Goal: Transaction & Acquisition: Purchase product/service

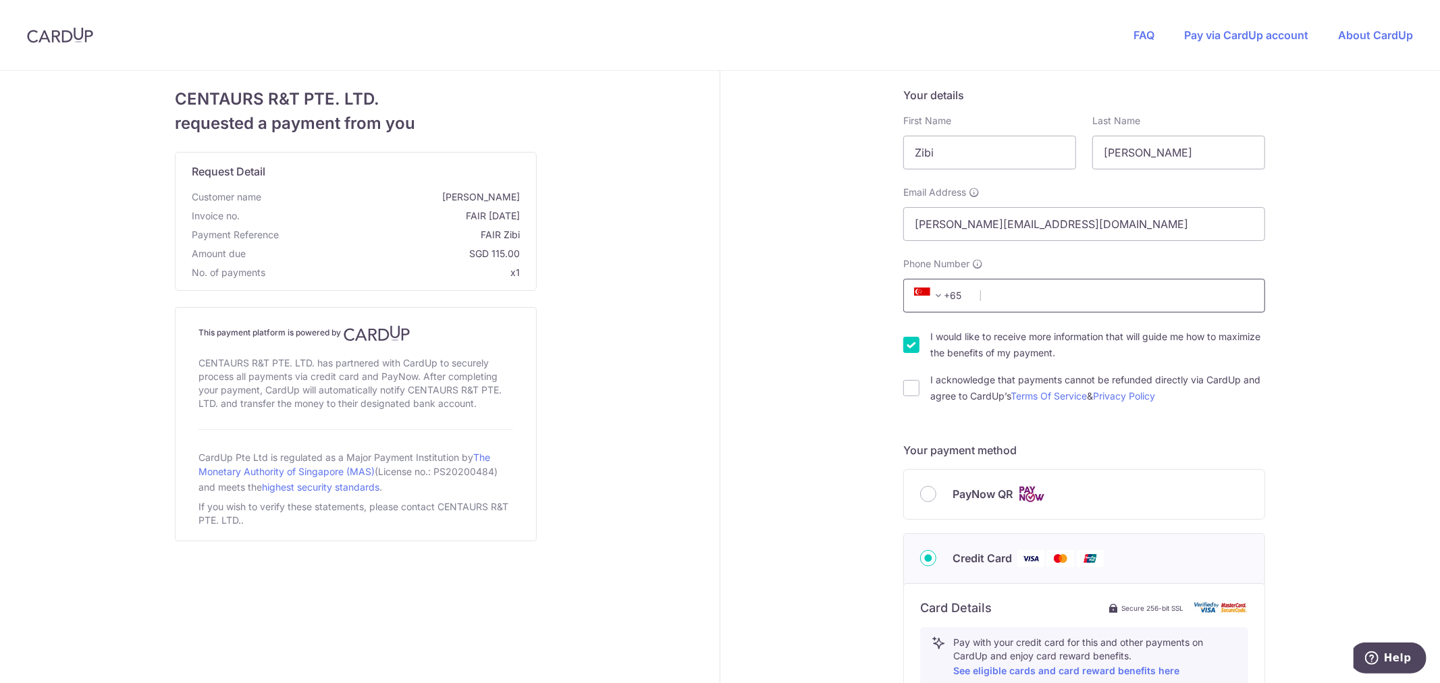
click at [1001, 297] on input "Phone Number" at bounding box center [1084, 296] width 362 height 34
type input "97736214"
type input "276304"
type input "[STREET_ADDRESS]"
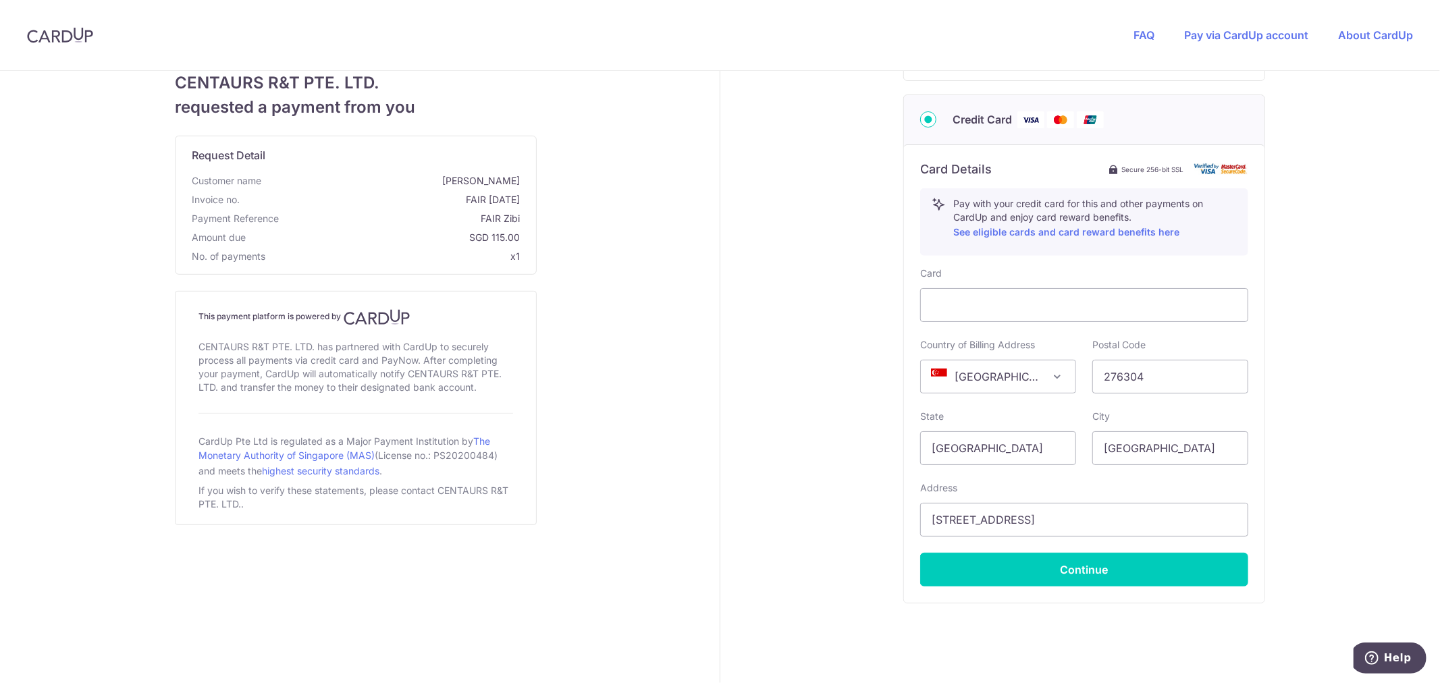
click at [854, 329] on div "Your details First Name [PERSON_NAME] Last Name [PERSON_NAME] Email Address [PE…" at bounding box center [1084, 175] width 728 height 1086
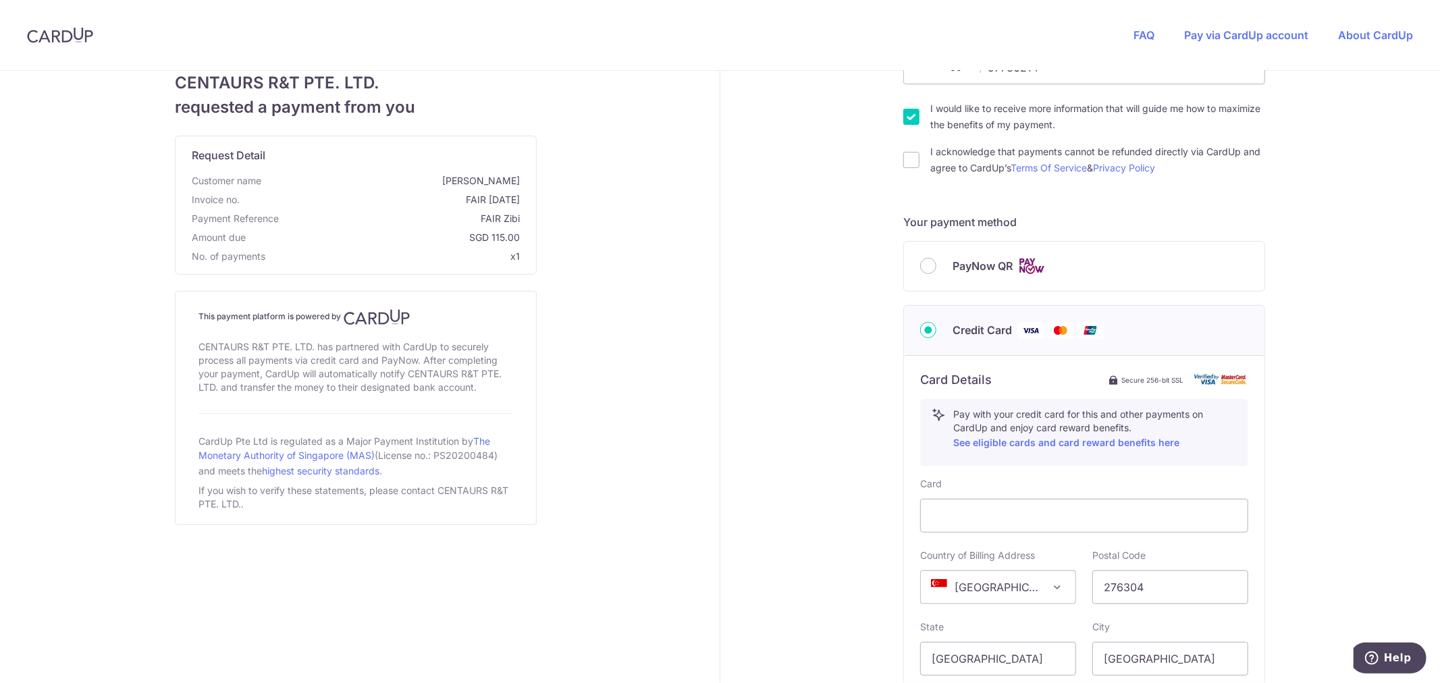
scroll to position [213, 0]
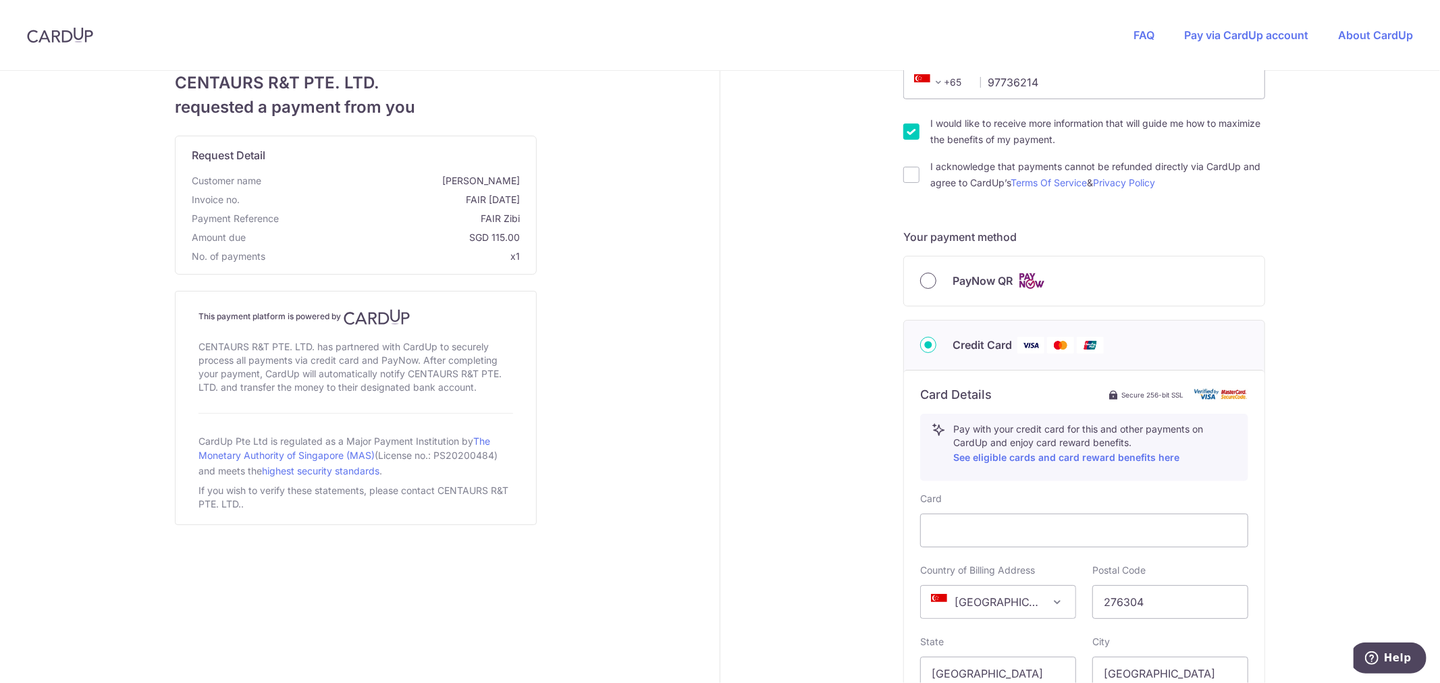
click at [921, 282] on input "PayNow QR" at bounding box center [928, 281] width 16 height 16
radio input "true"
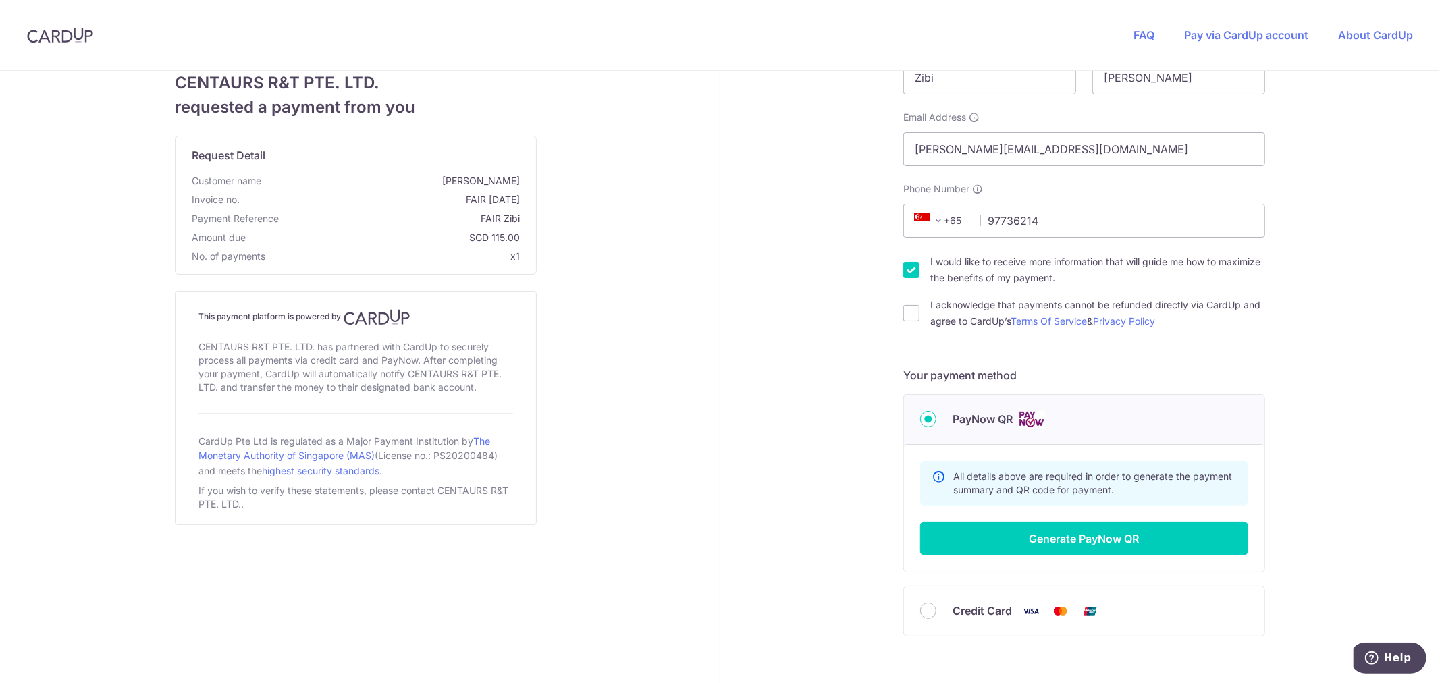
scroll to position [142, 0]
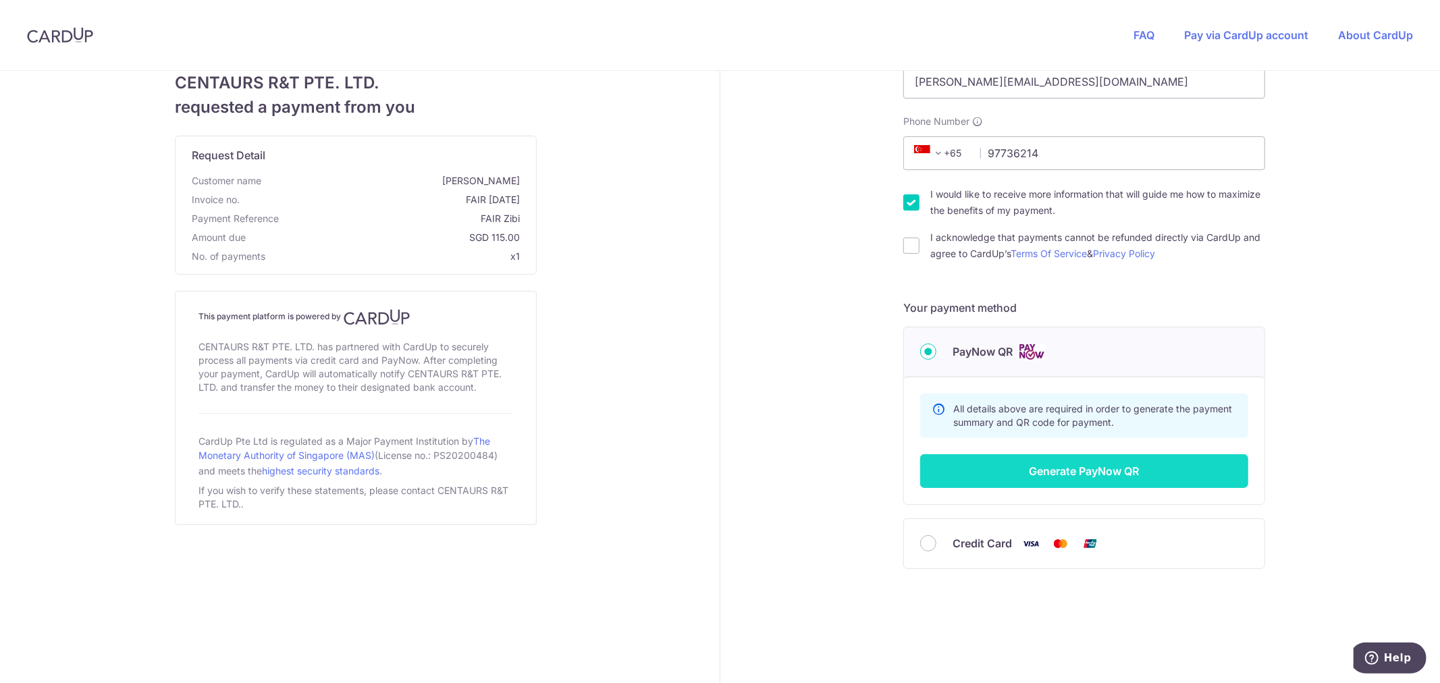
click at [1138, 468] on button "Generate PayNow QR" at bounding box center [1084, 471] width 328 height 34
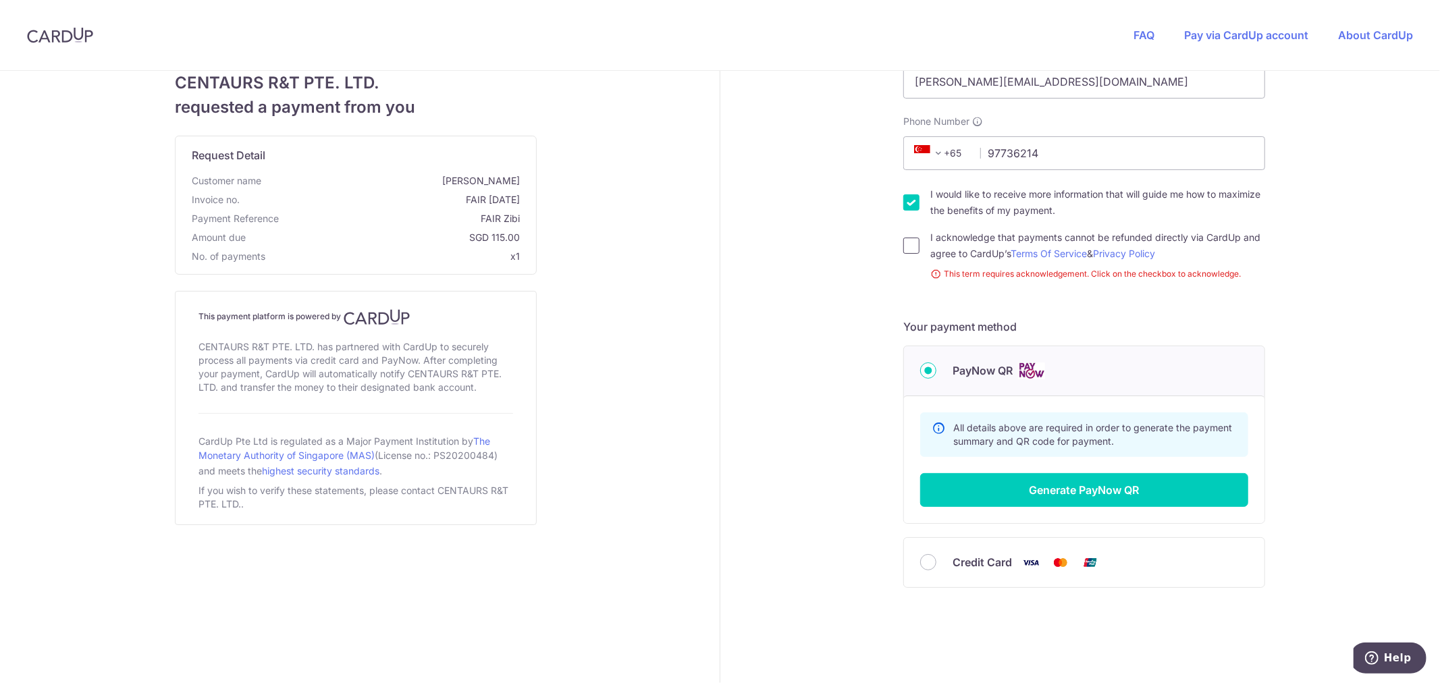
click at [903, 240] on input "I acknowledge that payments cannot be refunded directly via CardUp and agree to…" at bounding box center [911, 246] width 16 height 16
checkbox input "true"
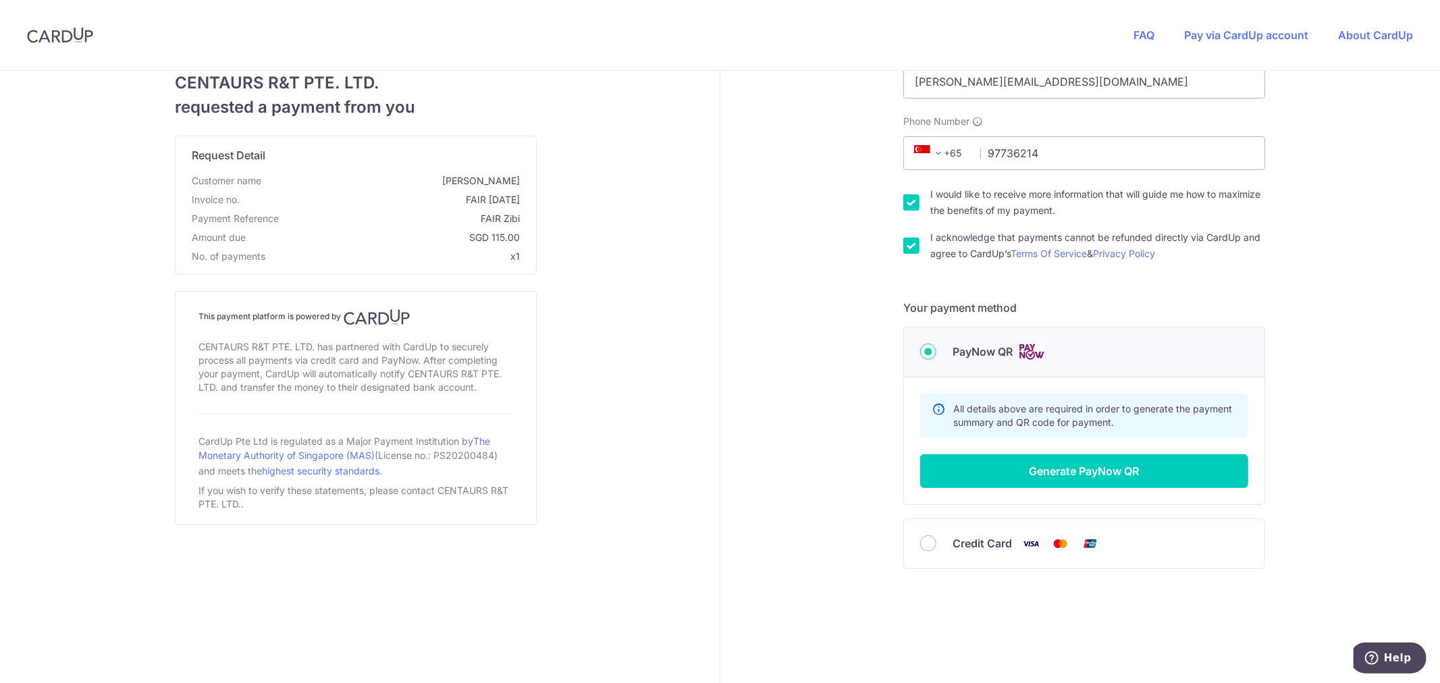
click at [908, 205] on input "I would like to receive more information that will guide me how to maximize the…" at bounding box center [911, 202] width 16 height 16
checkbox input "false"
click at [818, 282] on div "Your details First Name [PERSON_NAME] Last Name [PERSON_NAME] Email Address [PE…" at bounding box center [1084, 306] width 728 height 756
click at [1040, 469] on button "Generate PayNow QR" at bounding box center [1084, 471] width 328 height 34
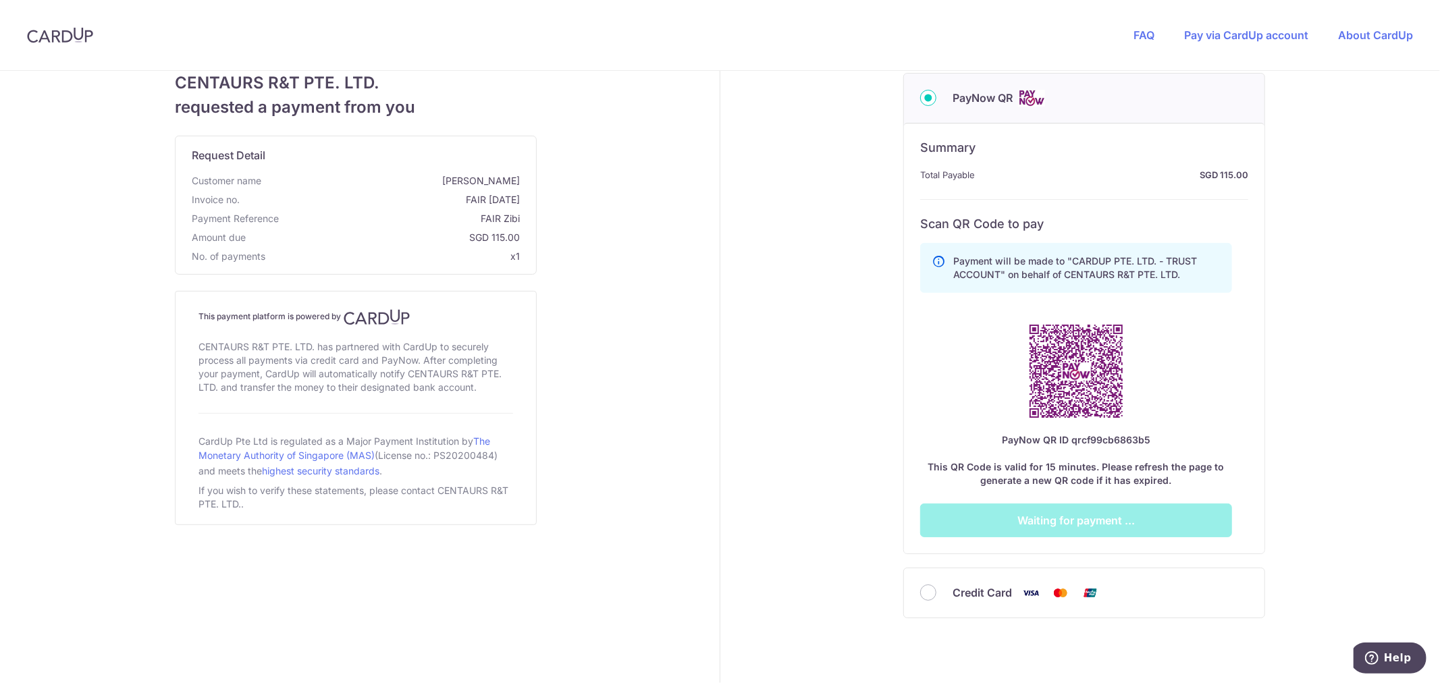
scroll to position [442, 0]
